Goal: Task Accomplishment & Management: Use online tool/utility

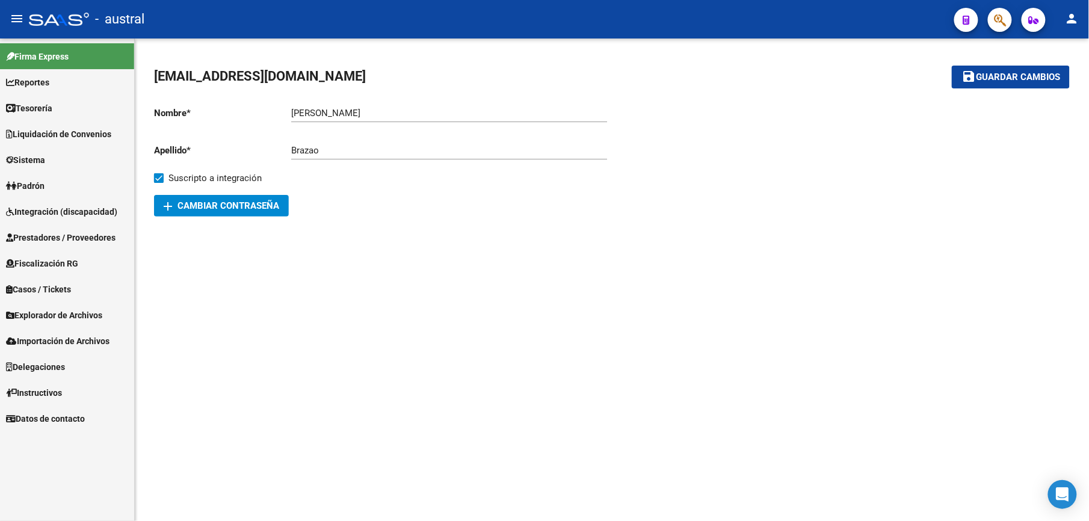
click at [34, 202] on link "Integración (discapacidad)" at bounding box center [67, 211] width 134 height 26
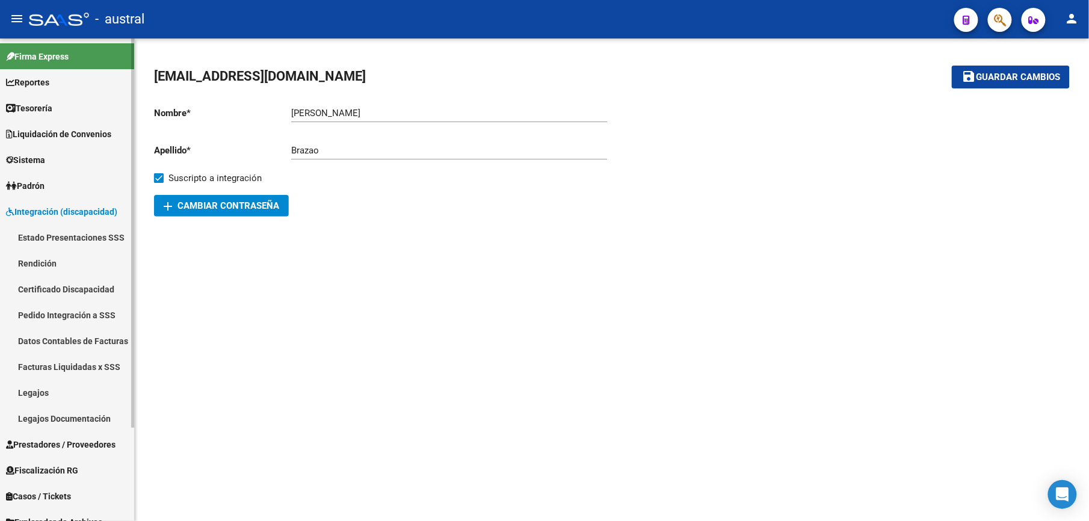
click at [96, 229] on link "Estado Presentaciones SSS" at bounding box center [67, 237] width 134 height 26
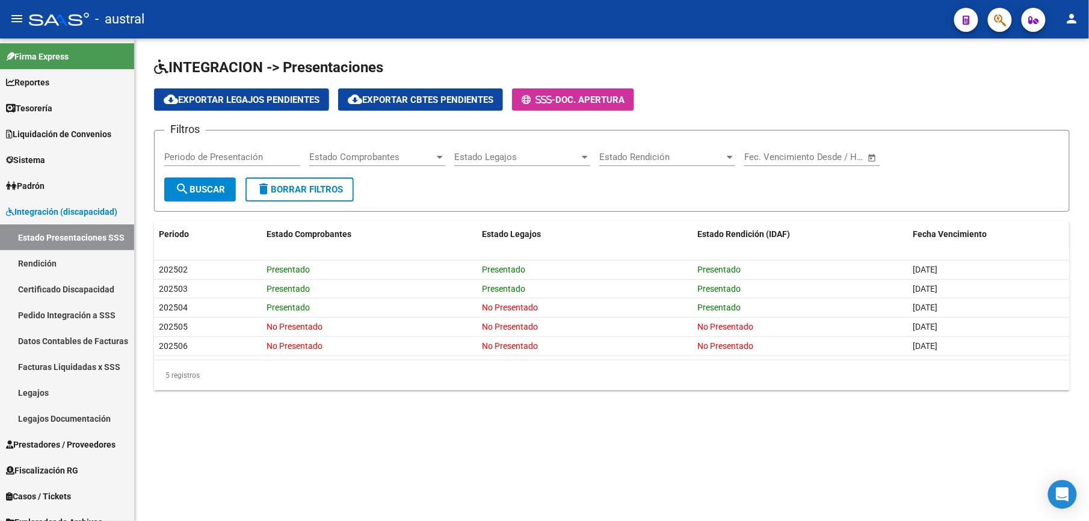
click at [953, 232] on span "Fecha Vencimiento" at bounding box center [949, 234] width 74 height 10
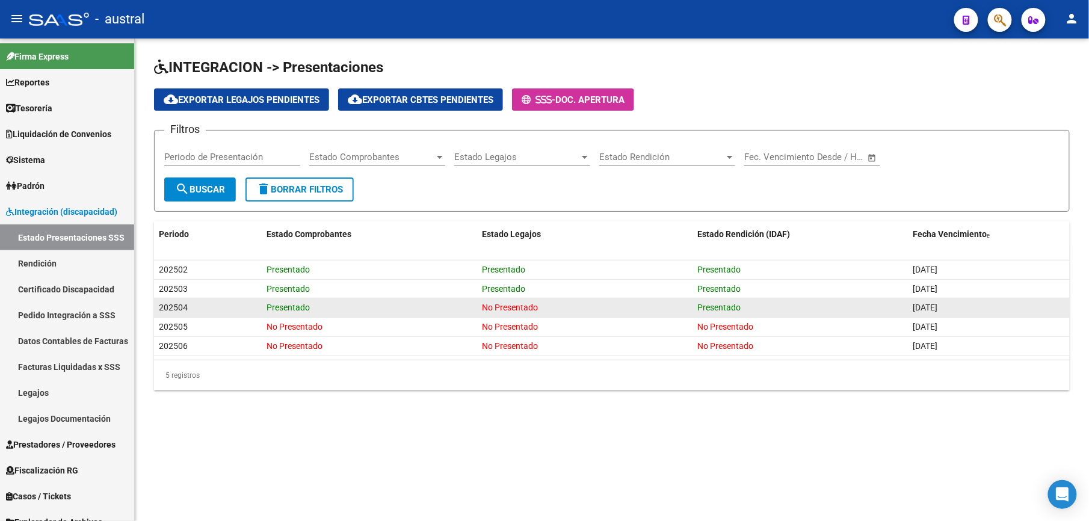
drag, startPoint x: 960, startPoint y: 306, endPoint x: 908, endPoint y: 312, distance: 52.0
click at [908, 312] on datatable-body-cell "[DATE]" at bounding box center [989, 307] width 162 height 19
click at [906, 312] on datatable-body-cell "Presentado" at bounding box center [799, 307] width 215 height 19
drag, startPoint x: 954, startPoint y: 309, endPoint x: 910, endPoint y: 309, distance: 43.9
click at [910, 309] on datatable-body-cell "[DATE]" at bounding box center [989, 307] width 162 height 19
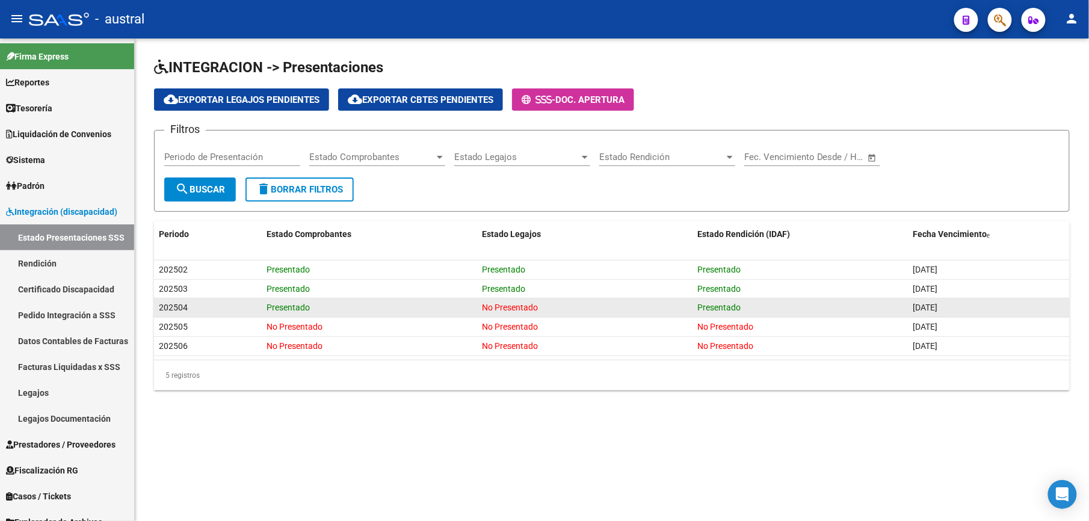
click at [910, 309] on datatable-body-cell "[DATE]" at bounding box center [989, 307] width 162 height 19
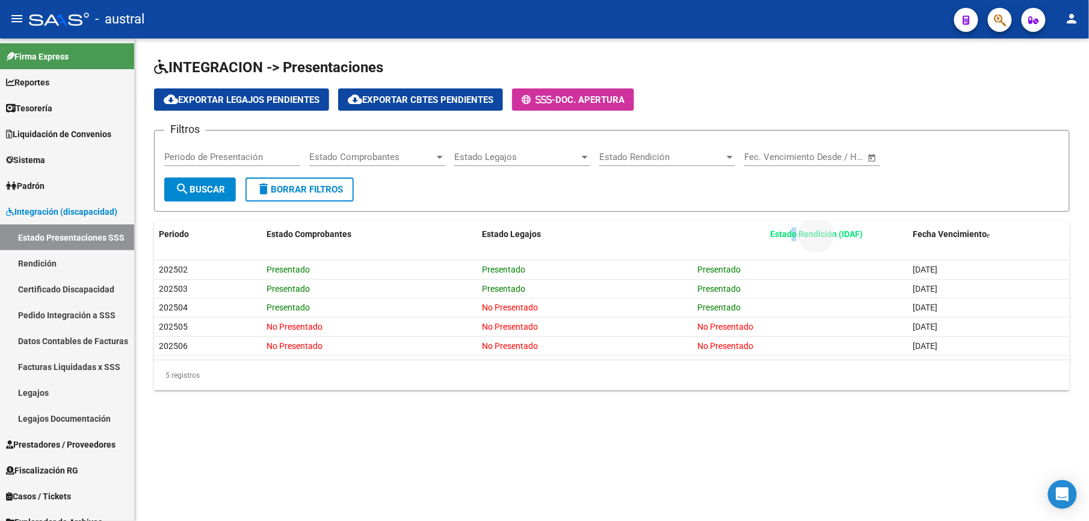
drag, startPoint x: 720, startPoint y: 232, endPoint x: 793, endPoint y: 232, distance: 72.8
click at [793, 232] on span "Estado Rendición (IDAF)" at bounding box center [816, 234] width 93 height 10
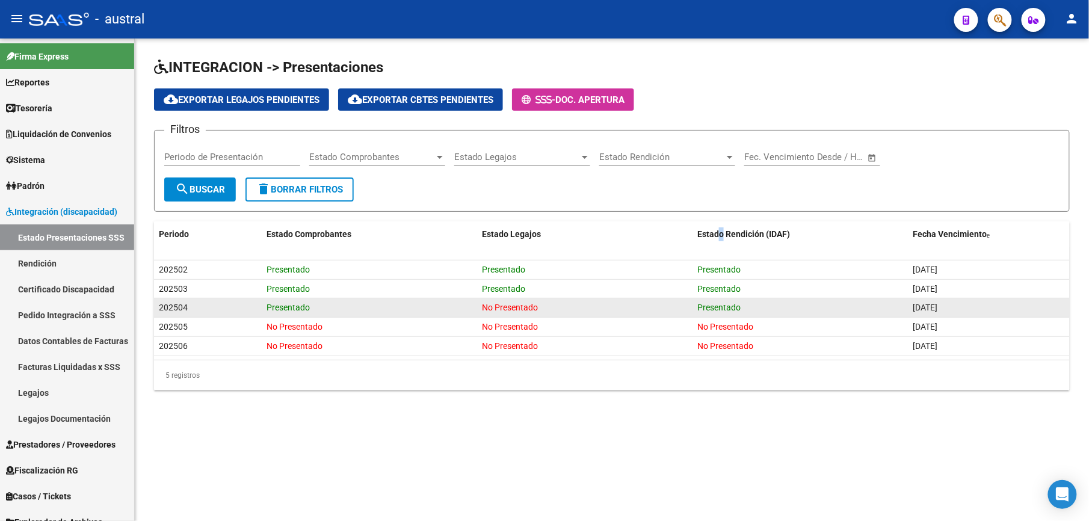
drag, startPoint x: 793, startPoint y: 232, endPoint x: 897, endPoint y: 306, distance: 128.5
click at [897, 306] on div "202504 Presentado No Presentado Presentado [DATE]" at bounding box center [611, 307] width 915 height 19
click at [860, 309] on div "Presentado" at bounding box center [800, 308] width 206 height 14
drag, startPoint x: 976, startPoint y: 307, endPoint x: 682, endPoint y: 310, distance: 294.2
click at [682, 310] on div "202504 Presentado No Presentado Presentado [DATE]" at bounding box center [611, 307] width 915 height 19
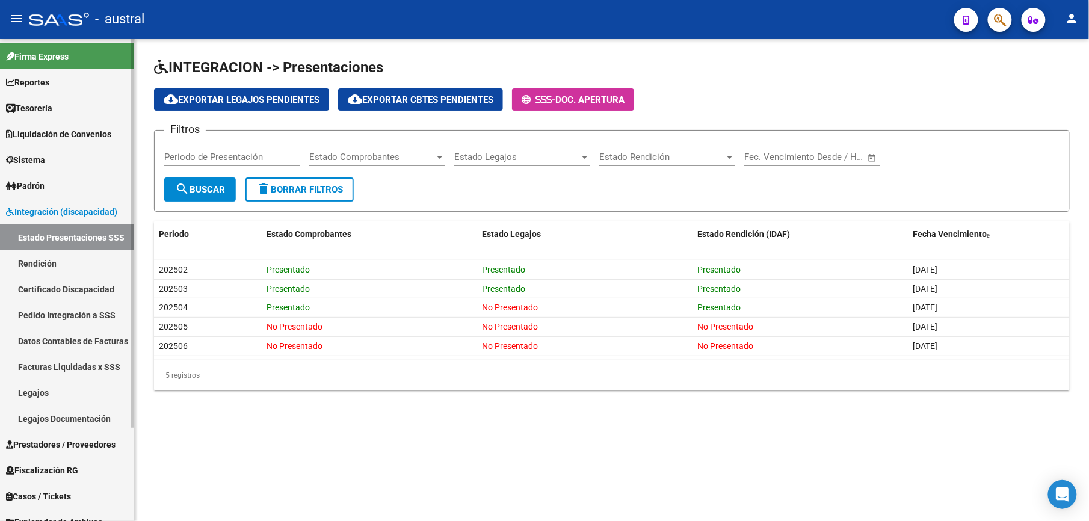
click at [48, 261] on link "Rendición" at bounding box center [67, 263] width 134 height 26
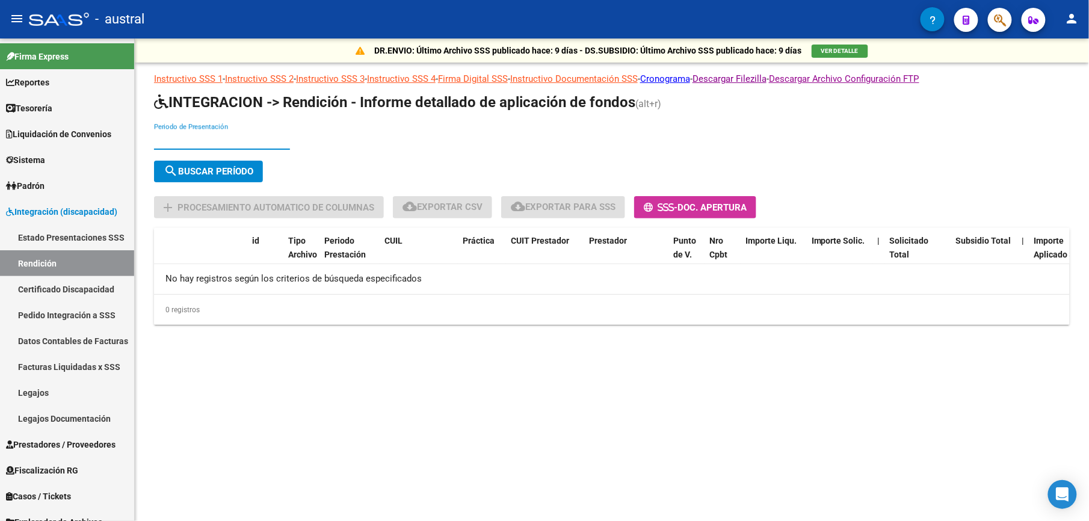
click at [214, 138] on input "Periodo de Presentación" at bounding box center [222, 140] width 136 height 11
type input "2025"
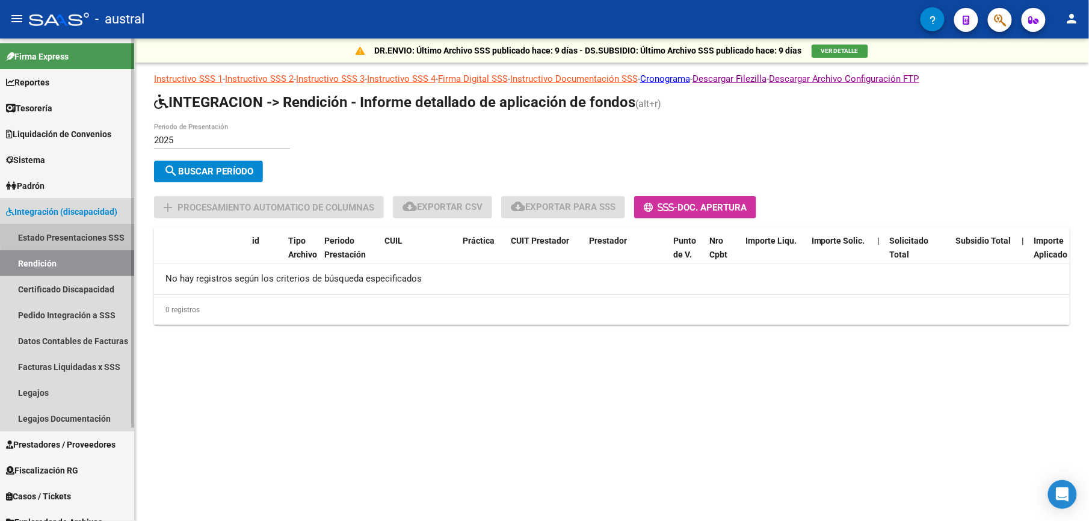
click at [106, 236] on link "Estado Presentaciones SSS" at bounding box center [67, 237] width 134 height 26
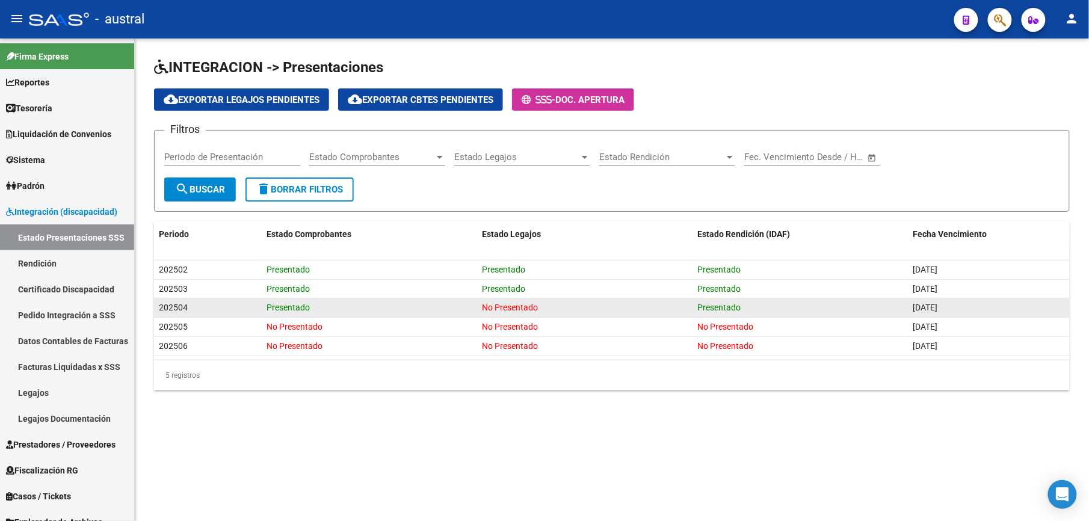
drag, startPoint x: 701, startPoint y: 311, endPoint x: 763, endPoint y: 311, distance: 62.0
click at [763, 311] on div "Presentado" at bounding box center [800, 308] width 206 height 14
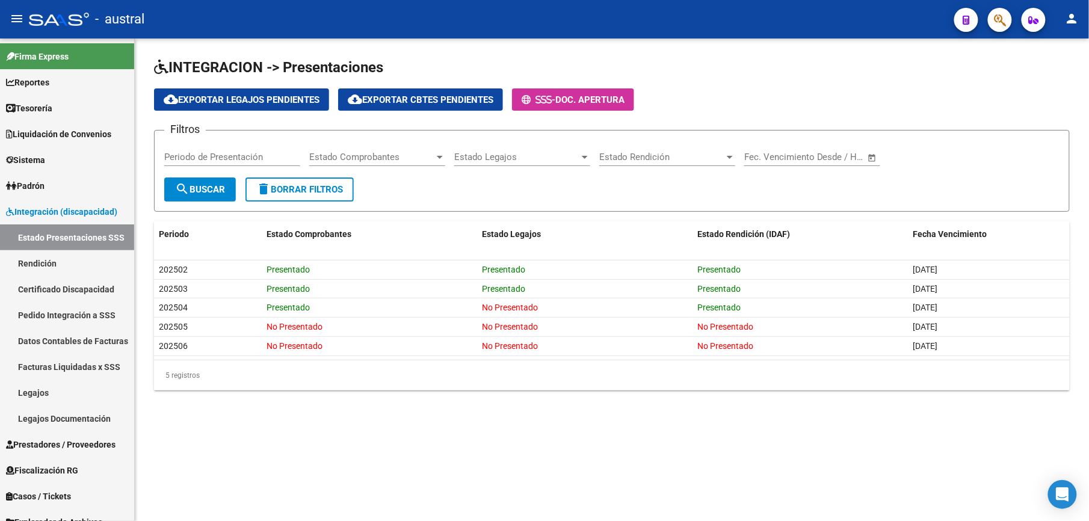
click at [345, 195] on button "delete Borrar Filtros" at bounding box center [299, 189] width 108 height 24
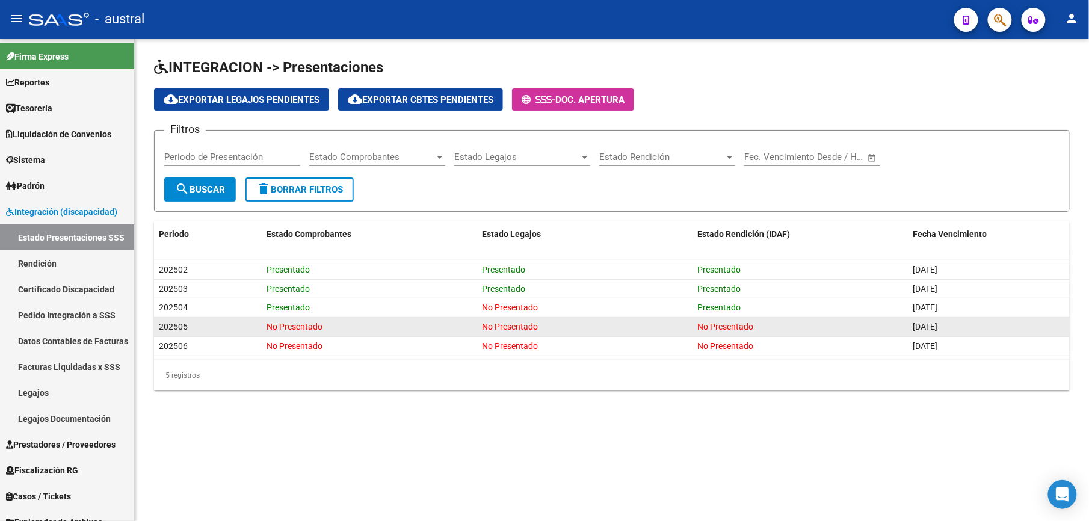
click at [924, 318] on datatable-body-cell "[DATE]" at bounding box center [989, 327] width 162 height 19
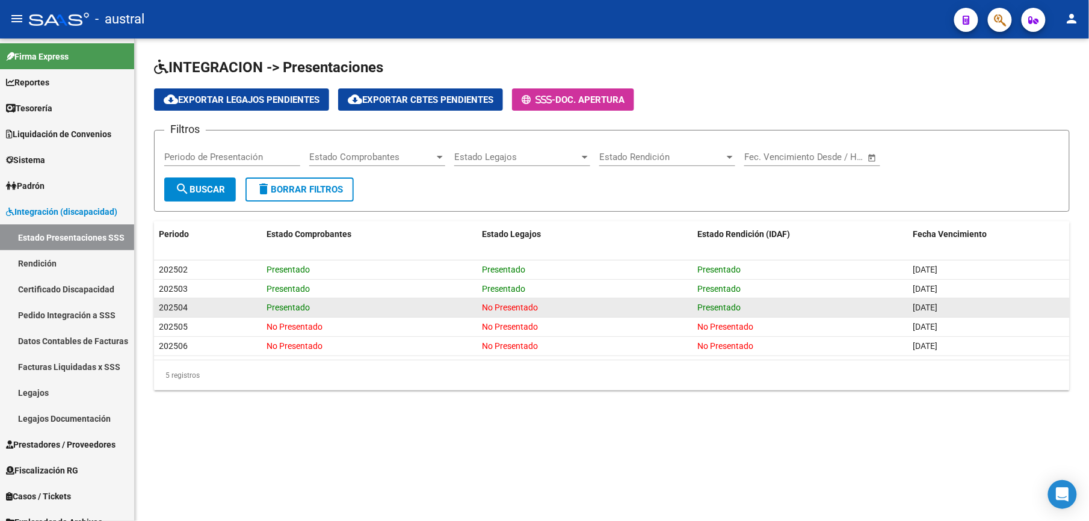
drag, startPoint x: 944, startPoint y: 326, endPoint x: 662, endPoint y: 315, distance: 282.3
click at [662, 315] on datatable-scroller "202502 Presentado Presentado Presentado [DATE] 202503 Presentado Presentado Pre…" at bounding box center [611, 308] width 915 height 96
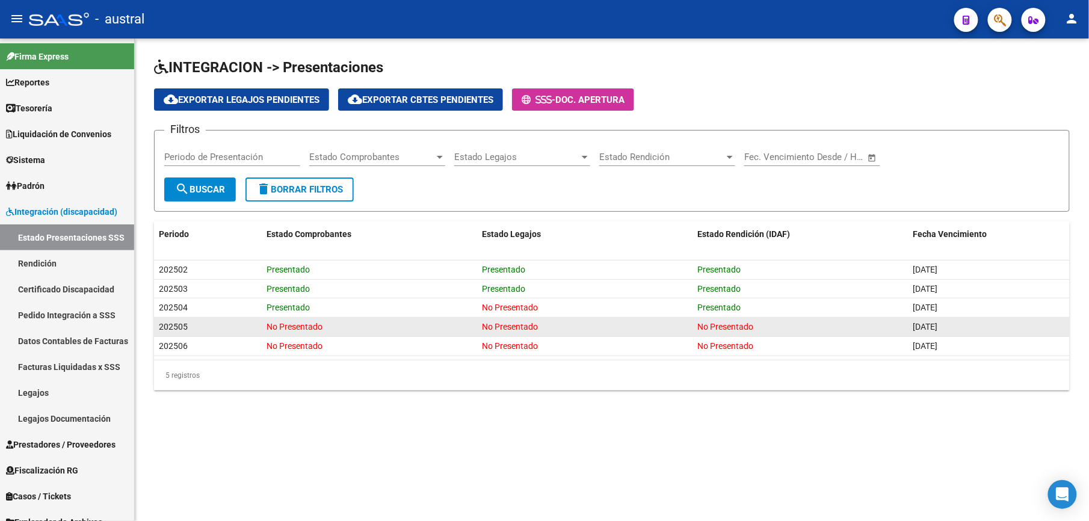
drag, startPoint x: 662, startPoint y: 315, endPoint x: 656, endPoint y: 321, distance: 8.1
click at [656, 321] on div "No Presentado" at bounding box center [585, 327] width 206 height 14
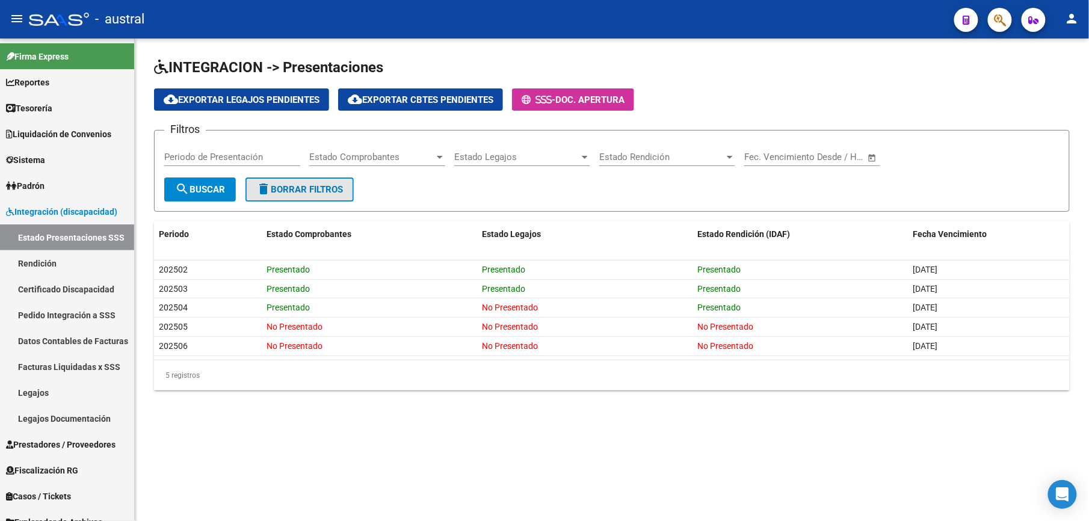
click at [306, 186] on span "delete Borrar Filtros" at bounding box center [299, 189] width 87 height 11
click at [92, 282] on link "Certificado Discapacidad" at bounding box center [67, 289] width 134 height 26
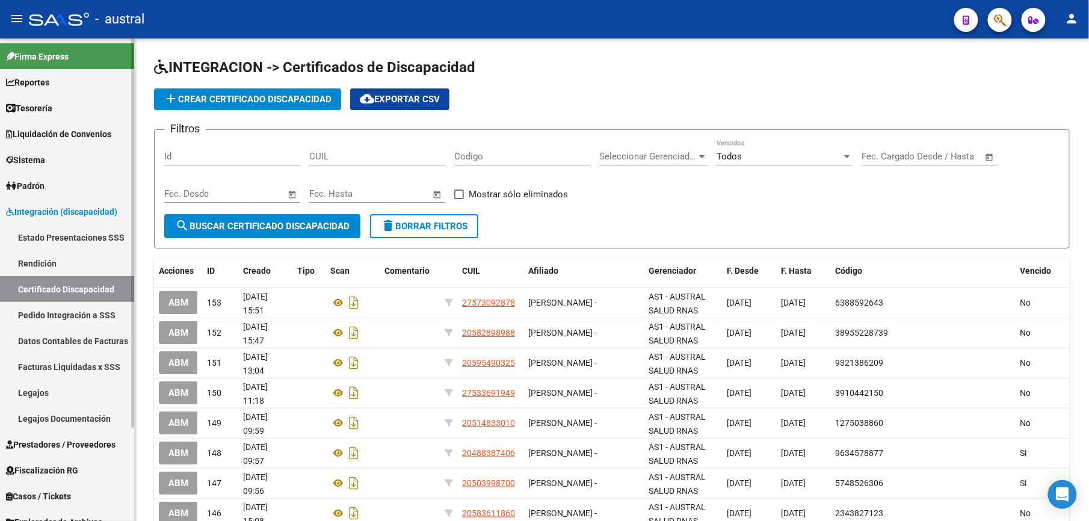
click at [99, 307] on link "Pedido Integración a SSS" at bounding box center [67, 315] width 134 height 26
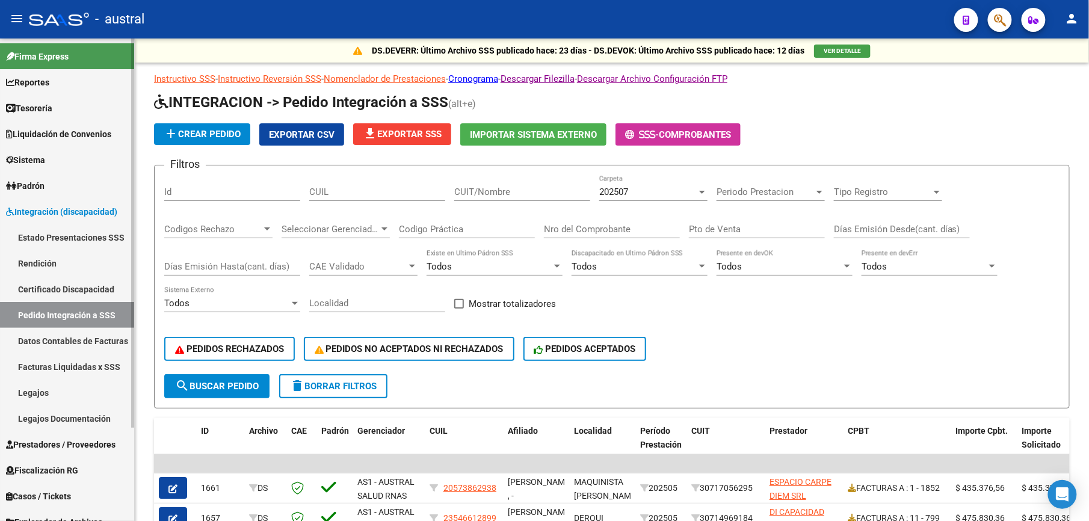
click at [49, 259] on link "Rendición" at bounding box center [67, 263] width 134 height 26
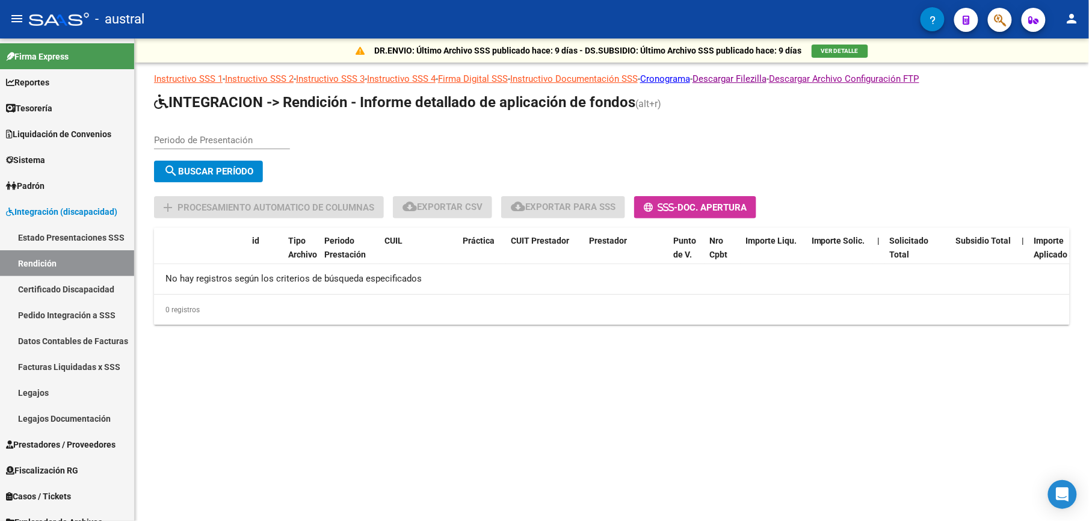
click at [234, 124] on div "Periodo de Presentación" at bounding box center [222, 136] width 136 height 26
click at [227, 143] on input "Periodo de Presentación" at bounding box center [222, 140] width 136 height 11
type input "202504"
click at [184, 167] on span "search Buscar Período" at bounding box center [209, 171] width 90 height 11
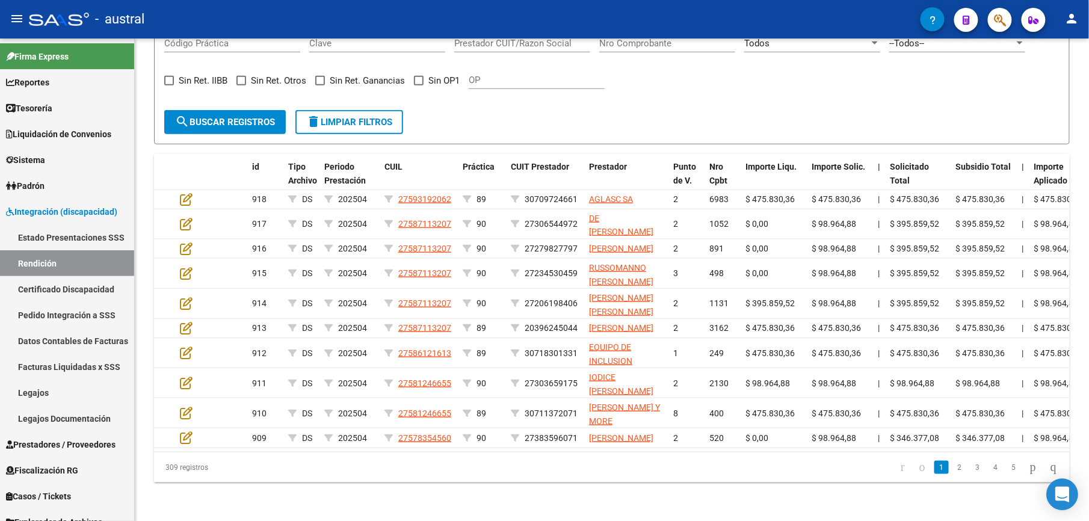
click at [1055, 490] on icon "Open Intercom Messenger" at bounding box center [1062, 495] width 16 height 16
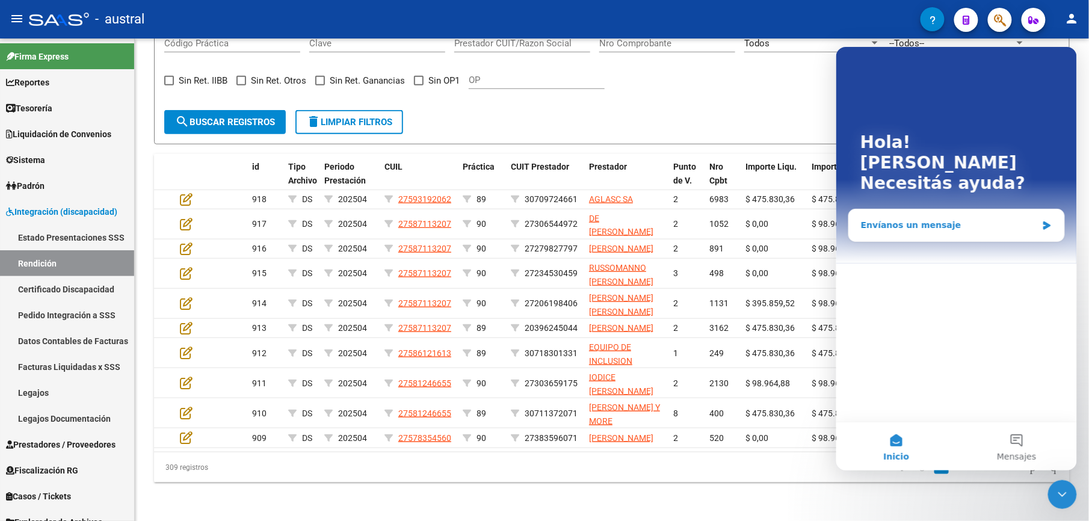
click at [914, 218] on div "Envíanos un mensaje" at bounding box center [948, 224] width 176 height 13
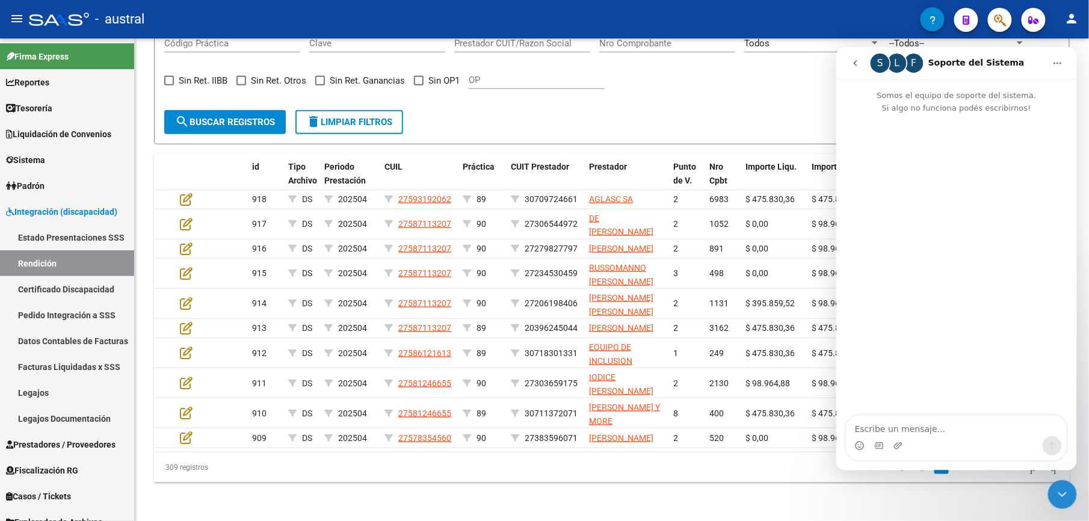
click at [855, 63] on icon "go back" at bounding box center [855, 63] width 10 height 10
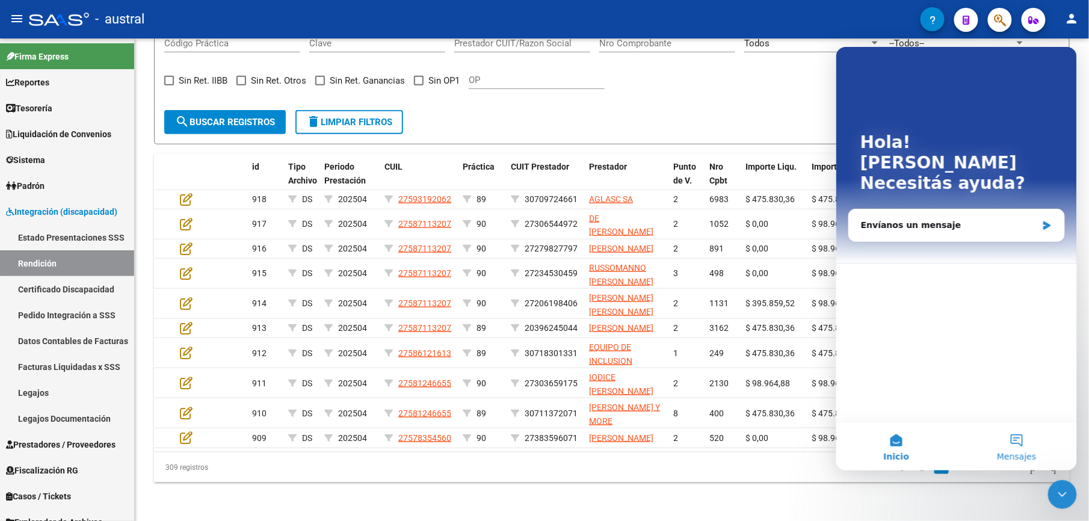
click at [1024, 449] on button "Mensajes" at bounding box center [1016, 446] width 120 height 48
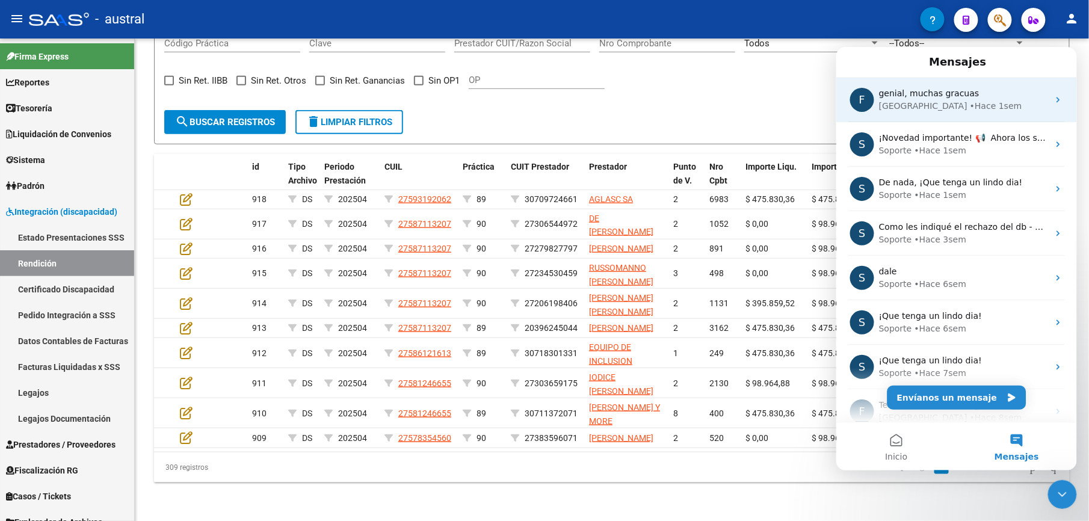
click at [969, 110] on div "• Hace 1sem" at bounding box center [995, 105] width 52 height 13
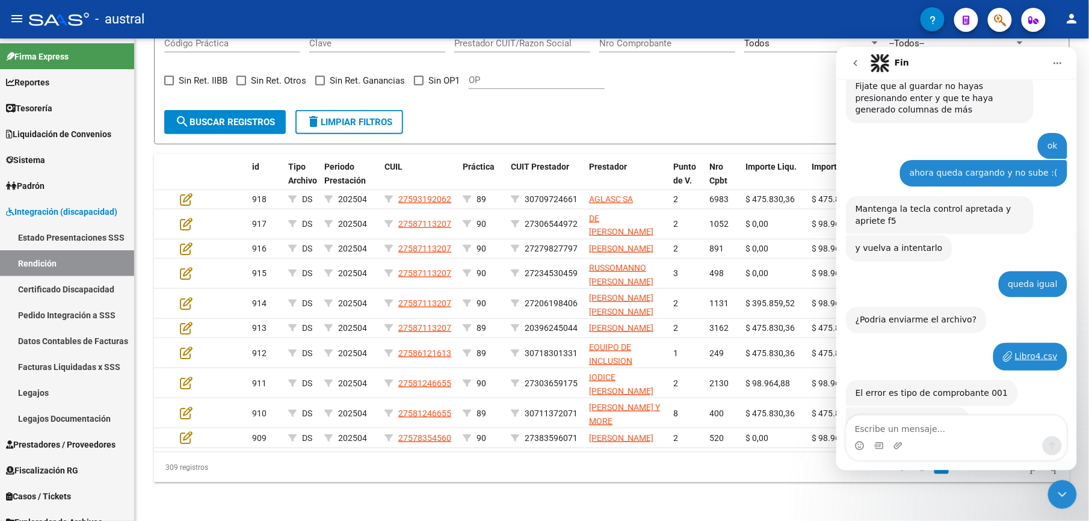
scroll to position [1525, 0]
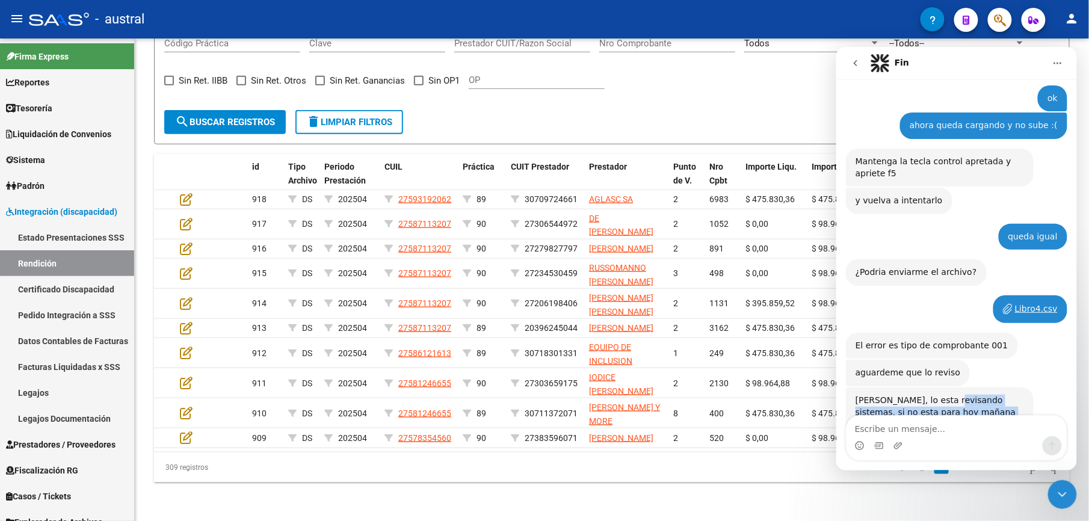
drag, startPoint x: 935, startPoint y: 317, endPoint x: 1007, endPoint y: 336, distance: 74.0
click at [1007, 394] on div "[PERSON_NAME], lo esta revisando sistemas, si no esta para hoy mañana nos conta…" at bounding box center [939, 411] width 168 height 35
click at [78, 311] on link "Pedido Integración a SSS" at bounding box center [67, 315] width 134 height 26
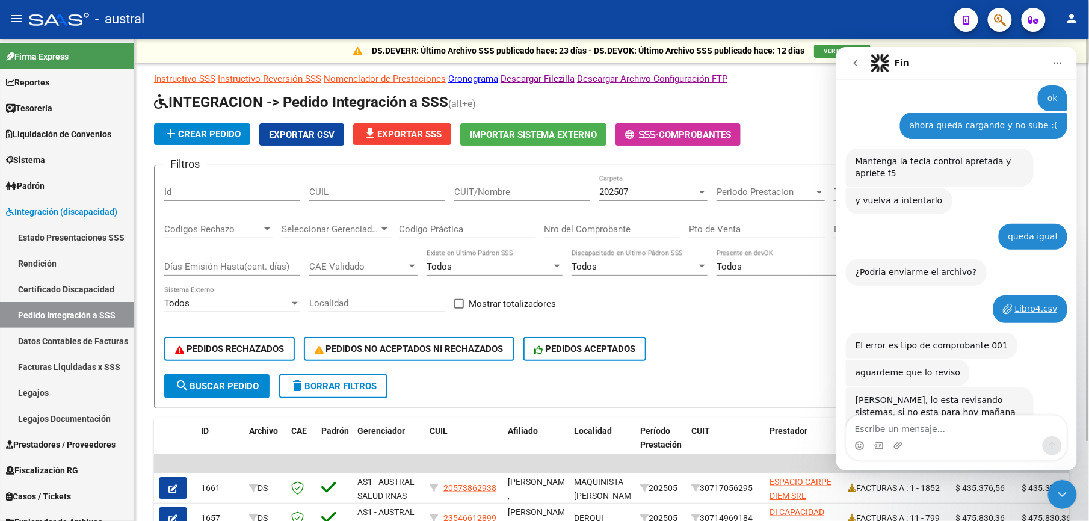
click at [354, 386] on span "delete Borrar Filtros" at bounding box center [333, 386] width 87 height 11
click at [88, 371] on link "Facturas Liquidadas x SSS" at bounding box center [67, 367] width 134 height 26
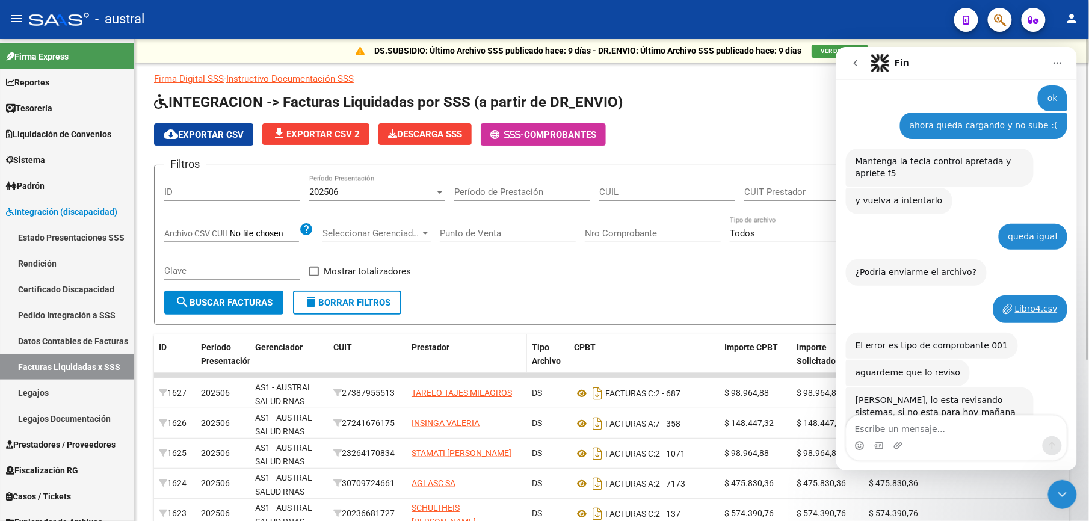
scroll to position [80, 0]
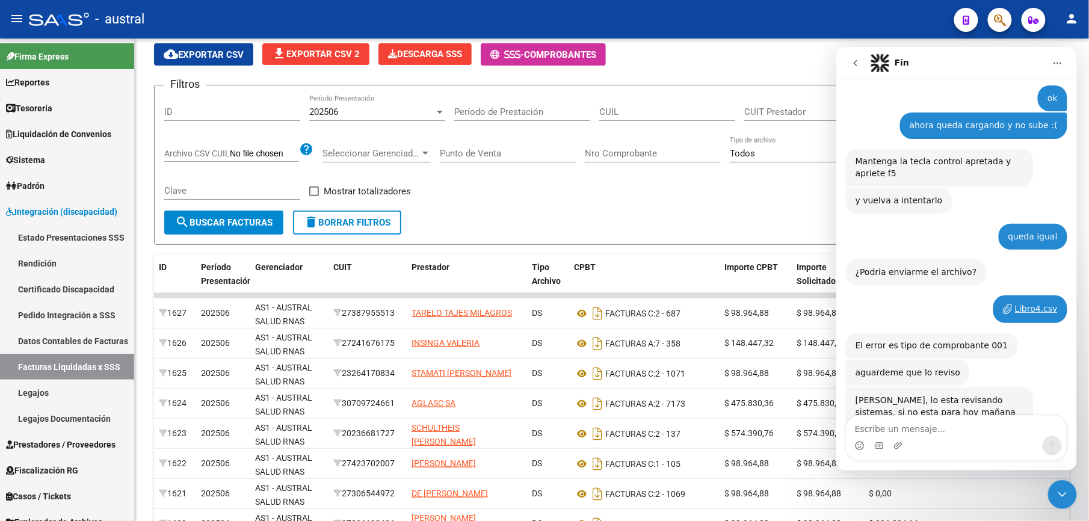
click at [1063, 488] on icon "Cerrar Intercom Messenger" at bounding box center [1061, 494] width 14 height 14
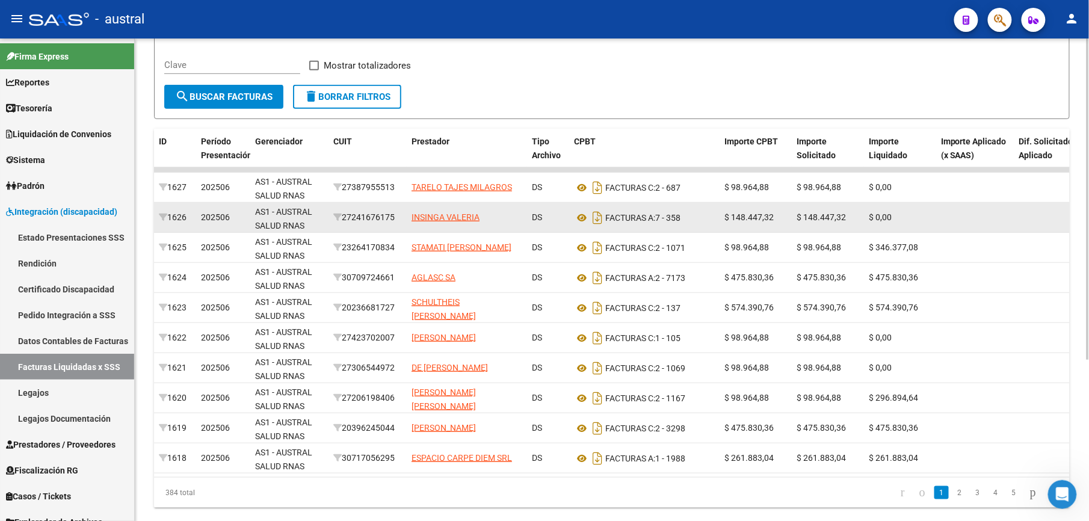
scroll to position [241, 0]
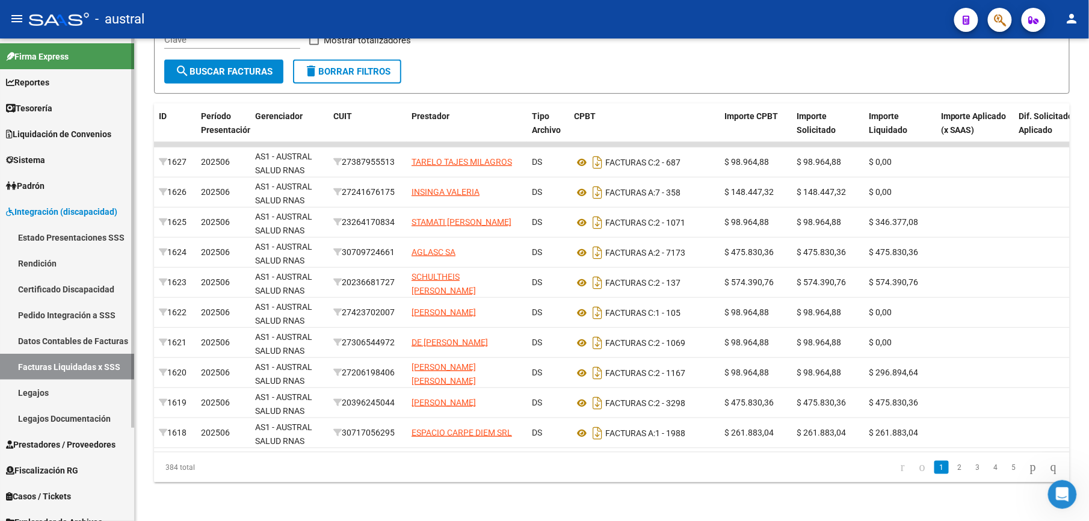
click at [54, 263] on link "Rendición" at bounding box center [67, 263] width 134 height 26
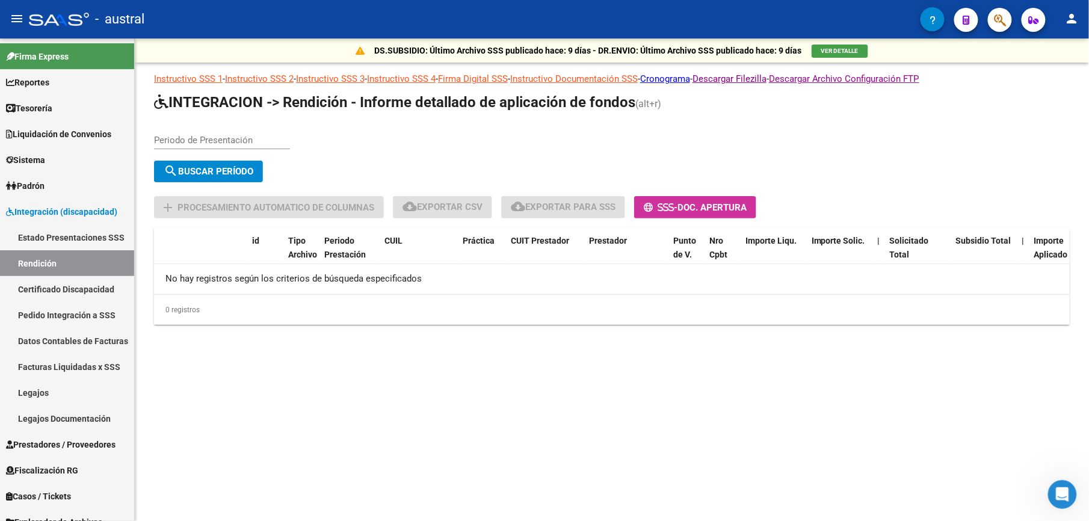
click at [213, 149] on div "Periodo de Presentación" at bounding box center [222, 136] width 136 height 26
type input "202502"
drag, startPoint x: 246, startPoint y: 166, endPoint x: 445, endPoint y: 232, distance: 209.8
click at [247, 166] on span "search Buscar Período" at bounding box center [209, 171] width 90 height 11
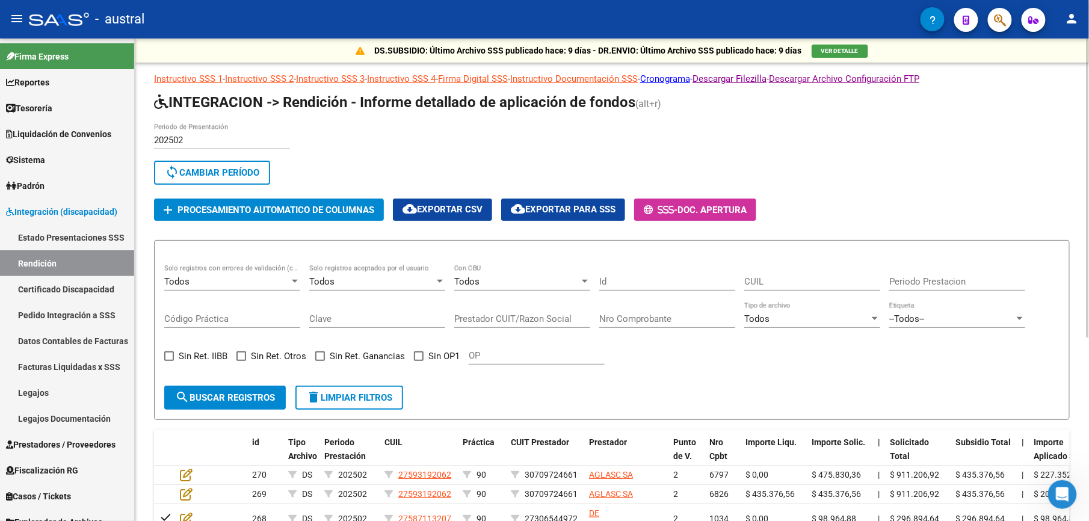
click at [236, 174] on span "sync Cambiar Período" at bounding box center [212, 172] width 94 height 11
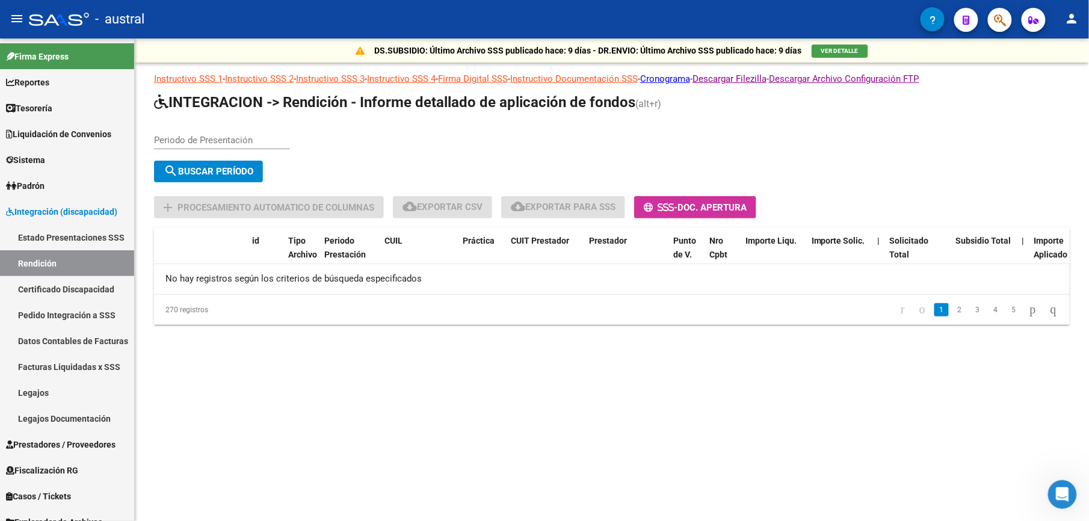
click at [230, 147] on div "Periodo de Presentación" at bounding box center [222, 136] width 136 height 26
type input "202503"
click at [241, 173] on span "search Buscar Período" at bounding box center [209, 171] width 90 height 11
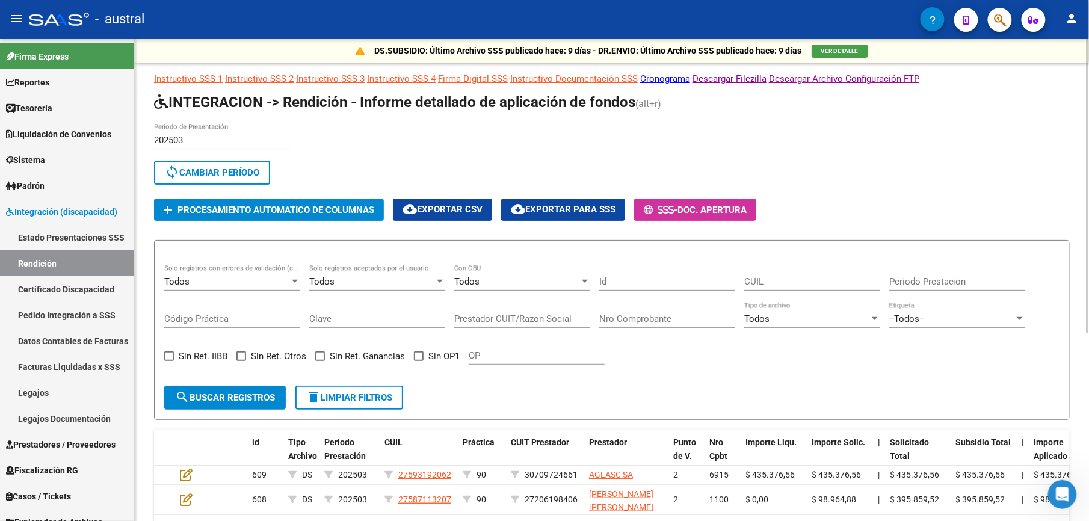
click at [227, 181] on button "sync Cambiar Período" at bounding box center [212, 173] width 116 height 24
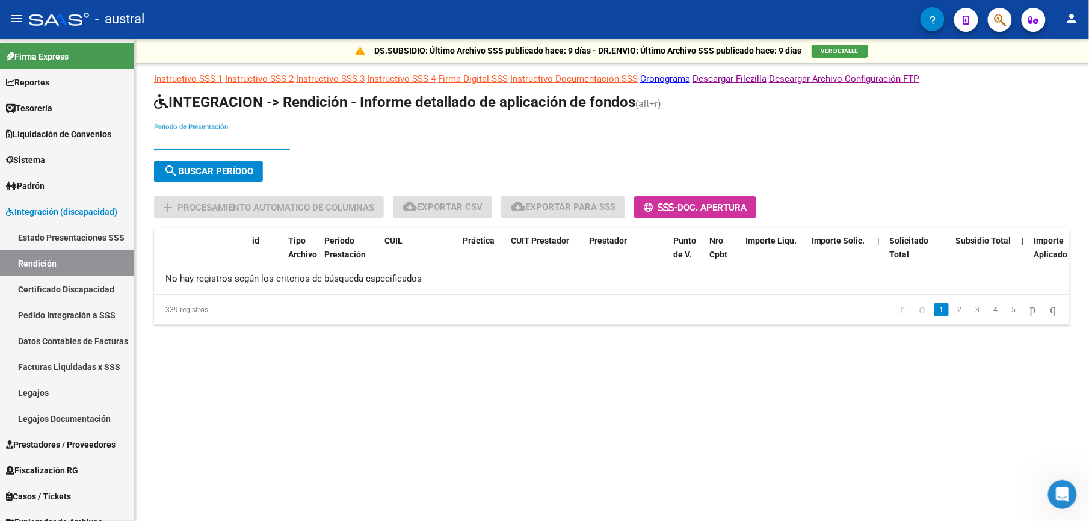
click at [180, 140] on input "Periodo de Presentación" at bounding box center [222, 140] width 136 height 11
type input "202505"
click at [210, 174] on span "search Buscar Período" at bounding box center [209, 171] width 90 height 11
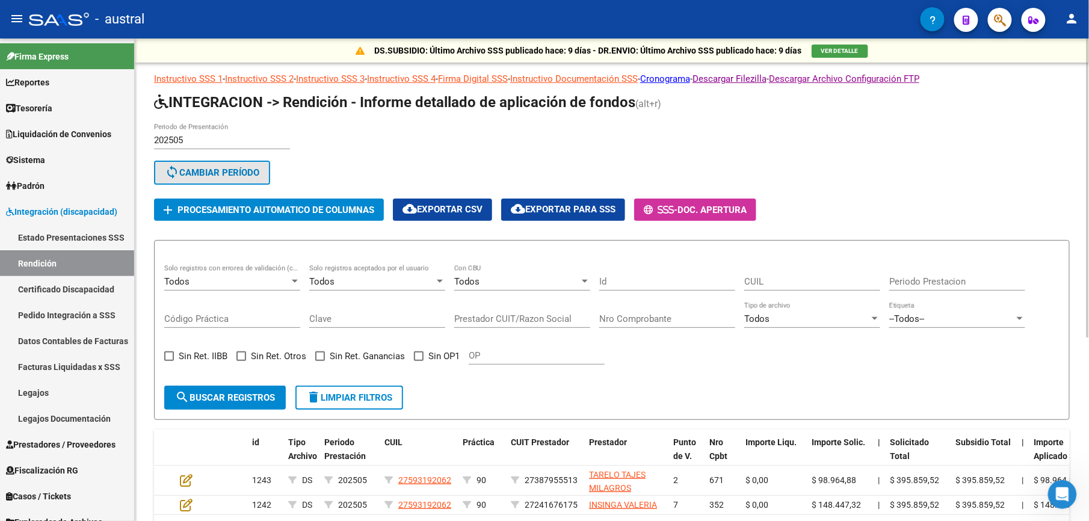
click at [211, 171] on span "sync Cambiar Período" at bounding box center [212, 172] width 94 height 11
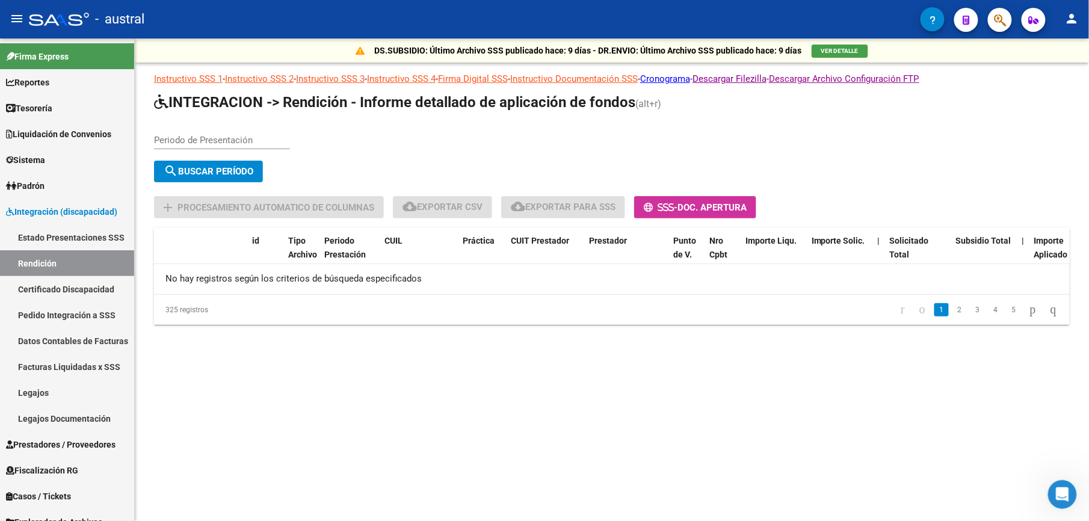
click at [188, 145] on input "Periodo de Presentación" at bounding box center [222, 140] width 136 height 11
type input "202506"
click at [183, 171] on span "search Buscar Período" at bounding box center [209, 171] width 90 height 11
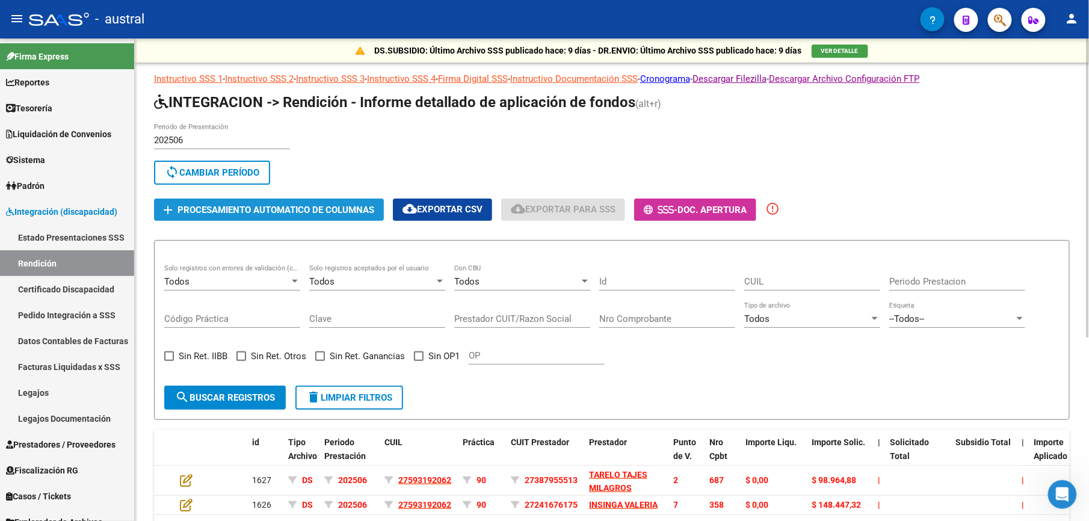
click at [315, 215] on button "add Procesamiento automatico de columnas" at bounding box center [269, 209] width 230 height 22
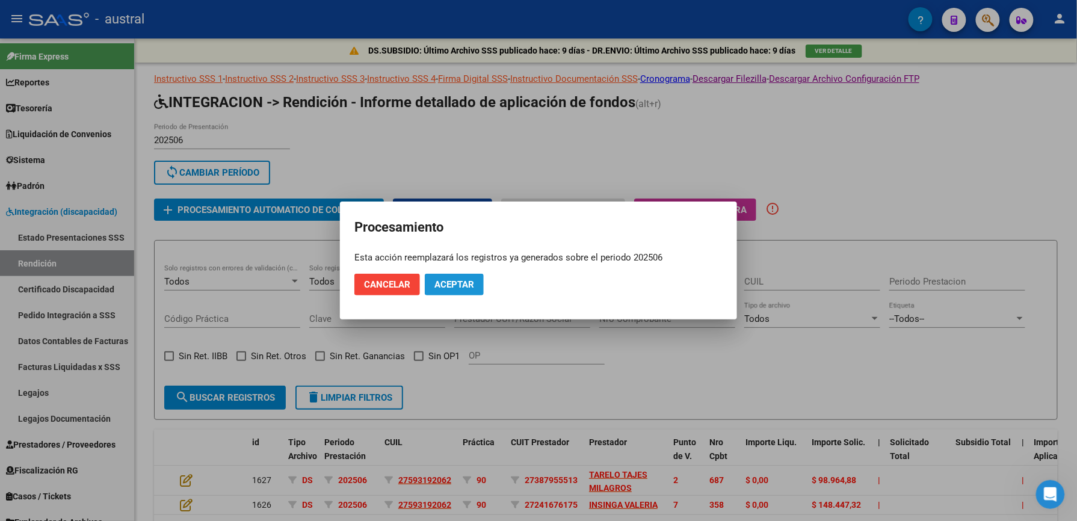
click at [464, 289] on span "Aceptar" at bounding box center [454, 284] width 40 height 11
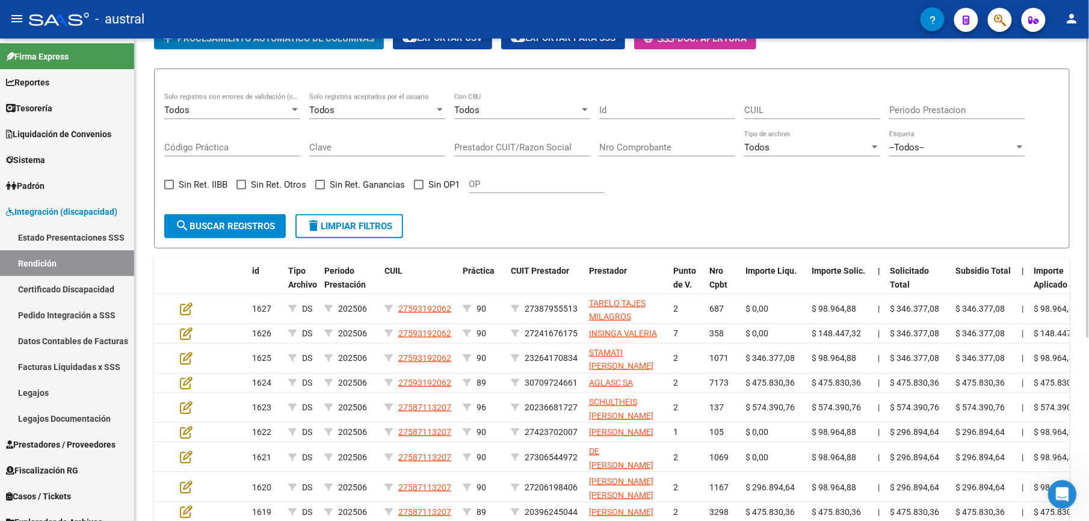
scroll to position [241, 0]
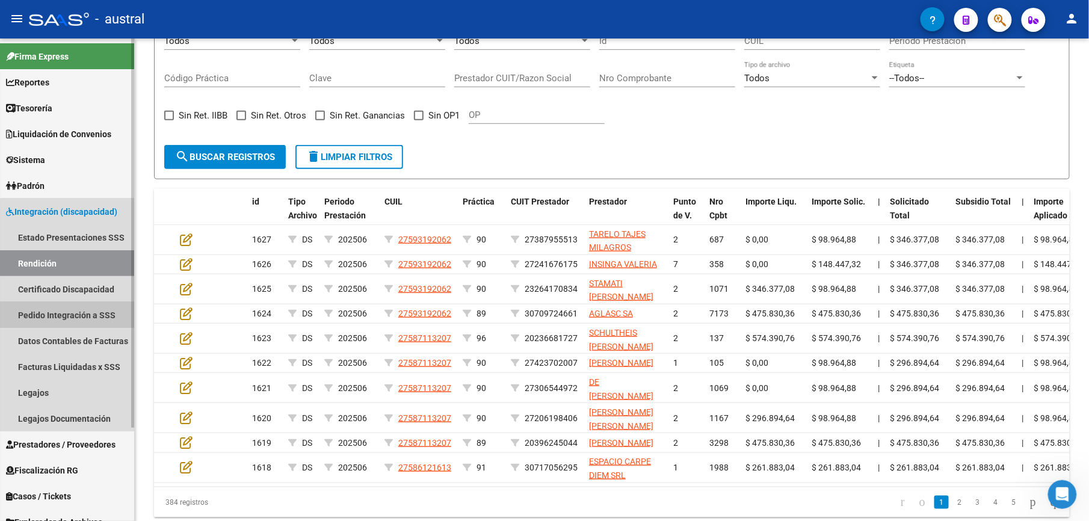
click at [79, 318] on link "Pedido Integración a SSS" at bounding box center [67, 315] width 134 height 26
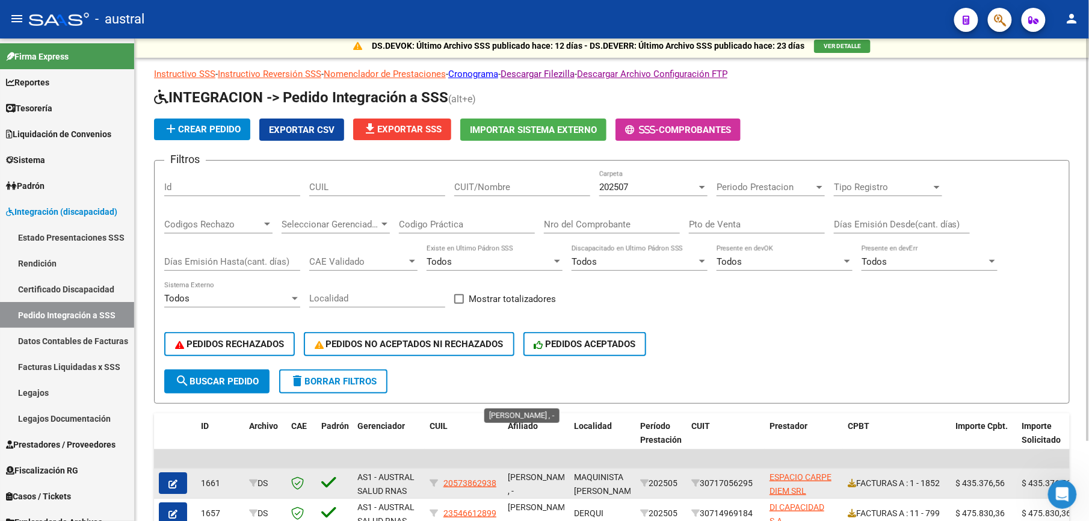
scroll to position [97, 0]
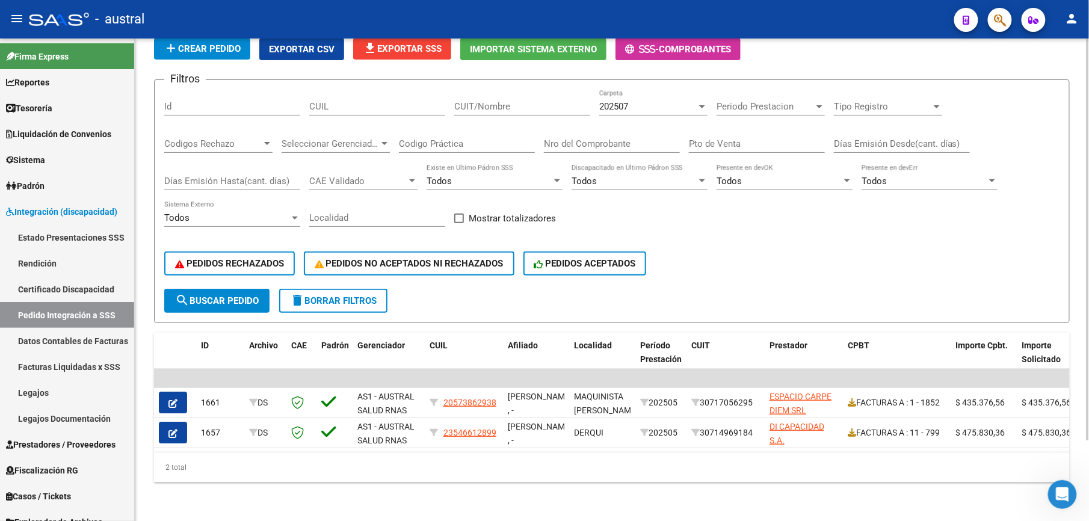
click at [372, 295] on span "delete Borrar Filtros" at bounding box center [333, 300] width 87 height 11
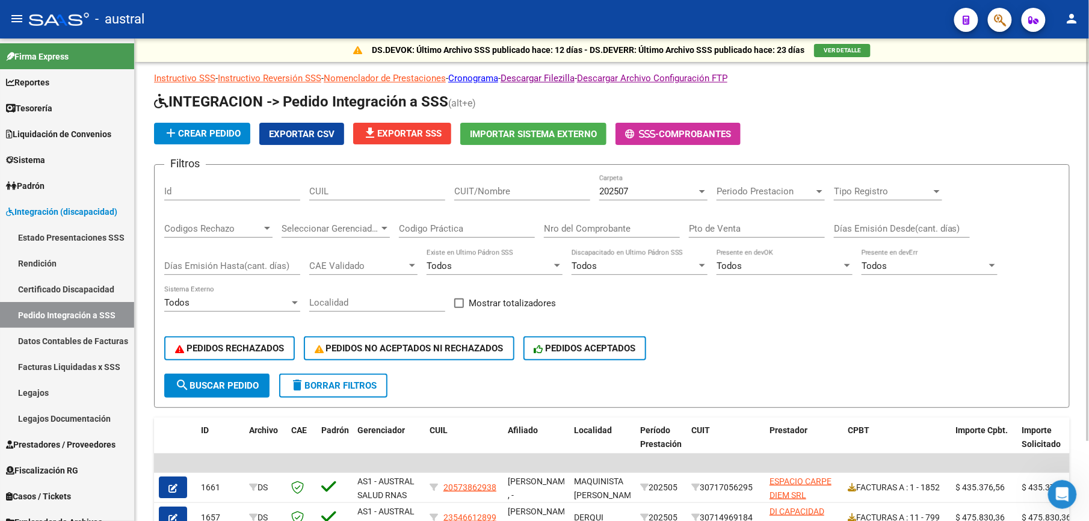
scroll to position [0, 0]
click at [622, 194] on span "202507" at bounding box center [613, 191] width 29 height 11
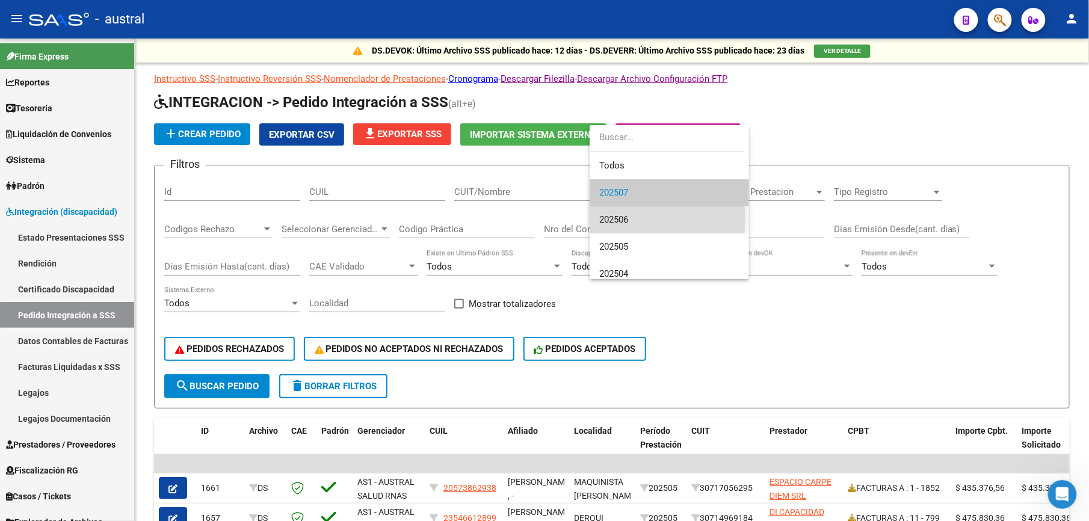
click at [636, 219] on span "202506" at bounding box center [669, 219] width 140 height 27
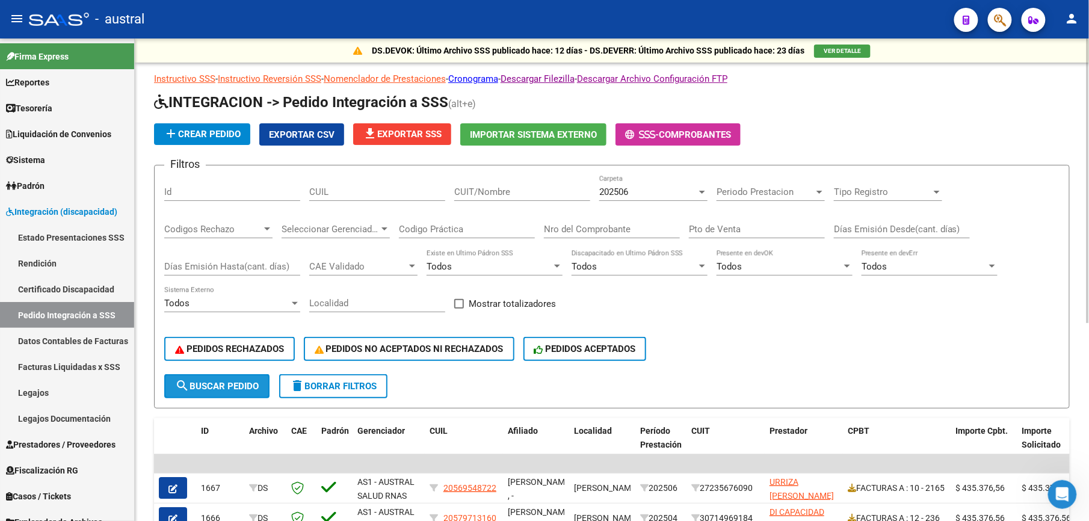
click at [227, 390] on span "search Buscar Pedido" at bounding box center [217, 386] width 84 height 11
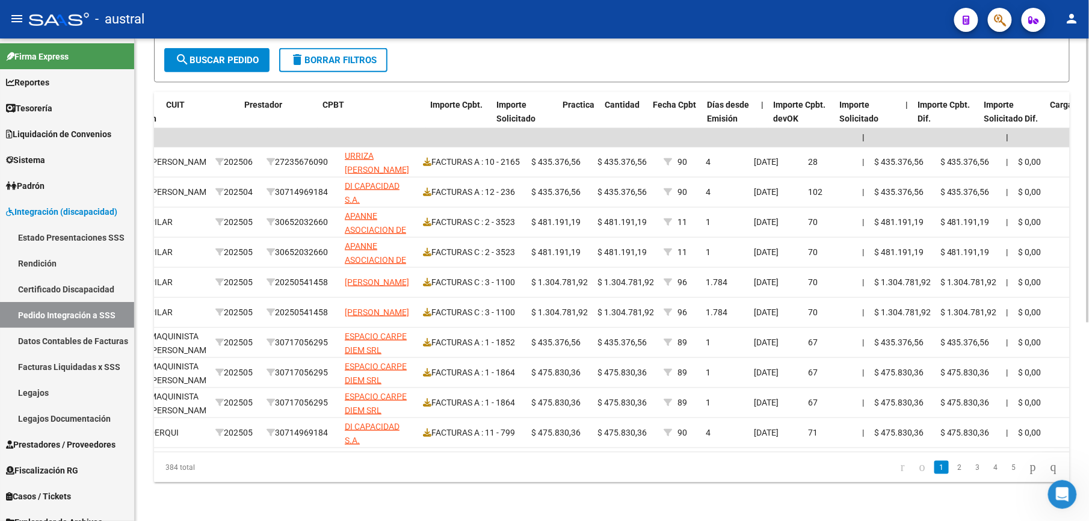
scroll to position [0, 619]
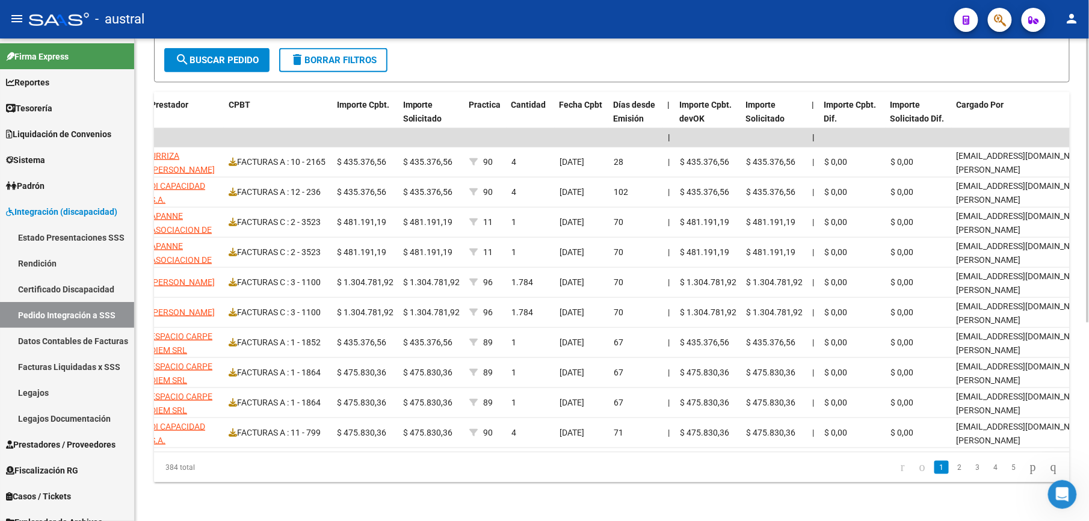
click at [952, 470] on link "2" at bounding box center [959, 467] width 14 height 13
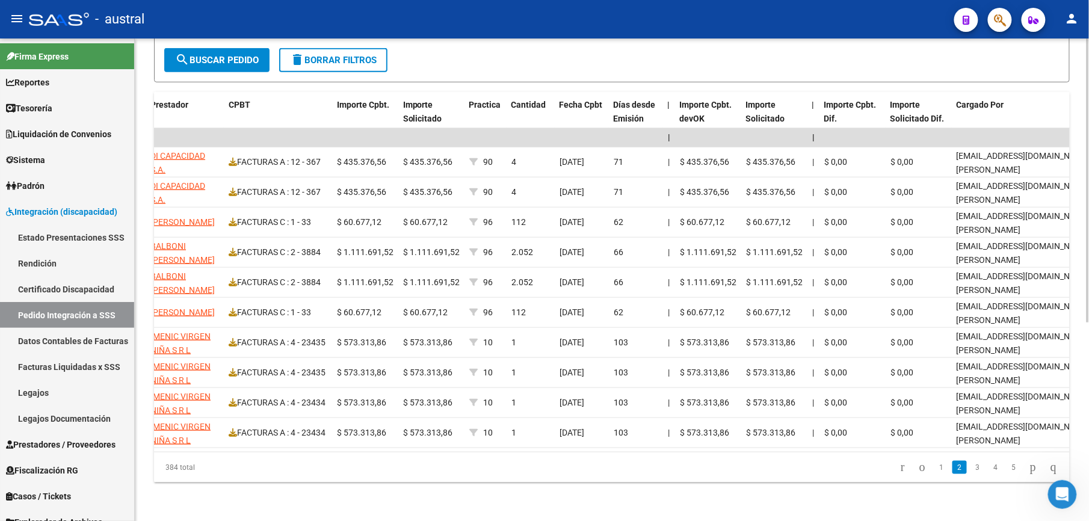
scroll to position [337, 0]
click at [970, 470] on link "3" at bounding box center [977, 467] width 14 height 13
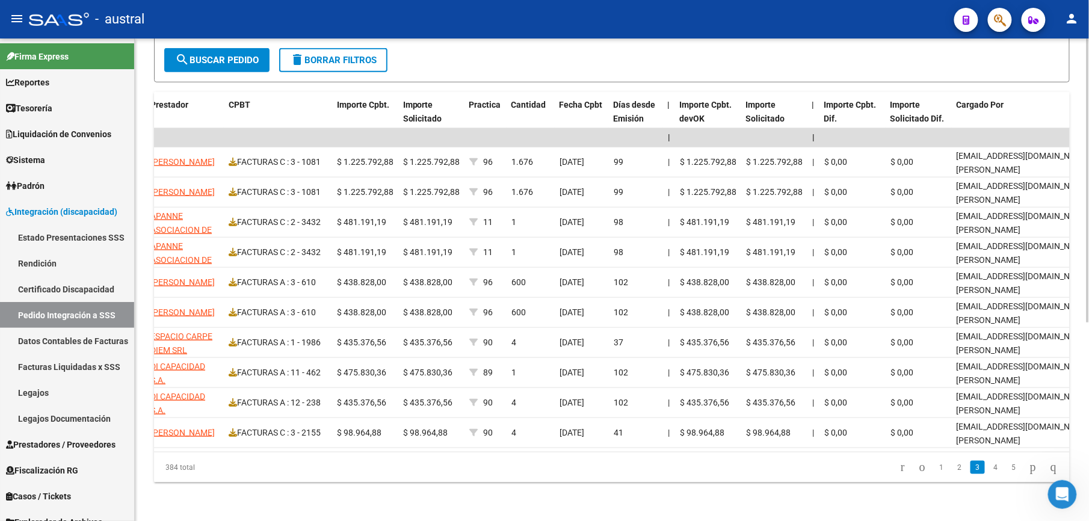
click at [1006, 470] on link "5" at bounding box center [1013, 467] width 14 height 13
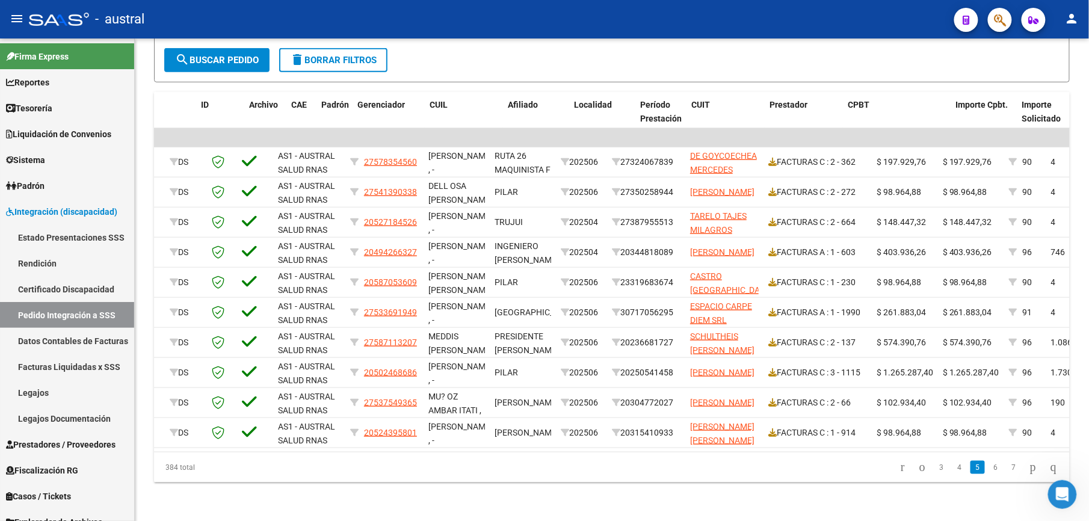
scroll to position [0, 0]
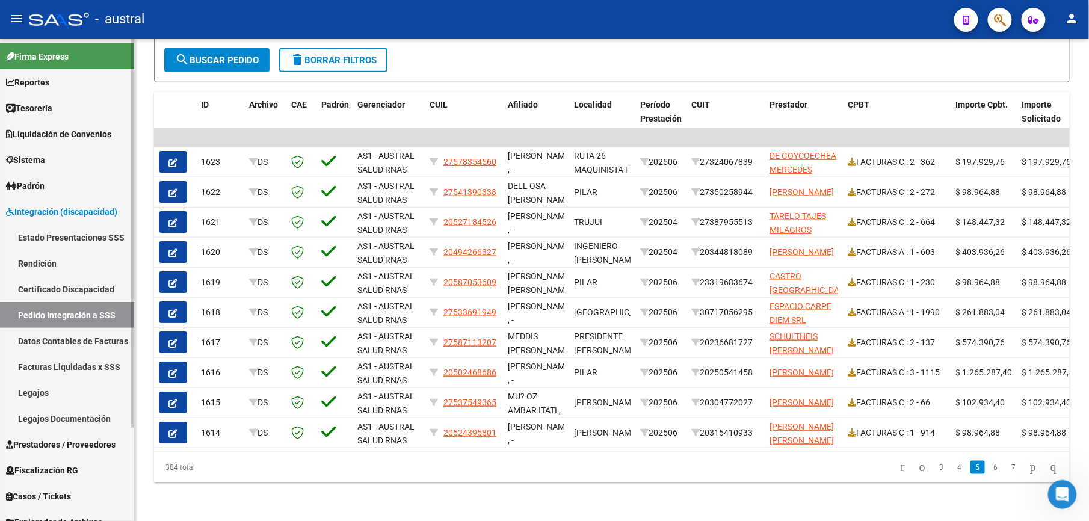
click at [95, 313] on link "Pedido Integración a SSS" at bounding box center [67, 315] width 134 height 26
